Goal: Task Accomplishment & Management: Use online tool/utility

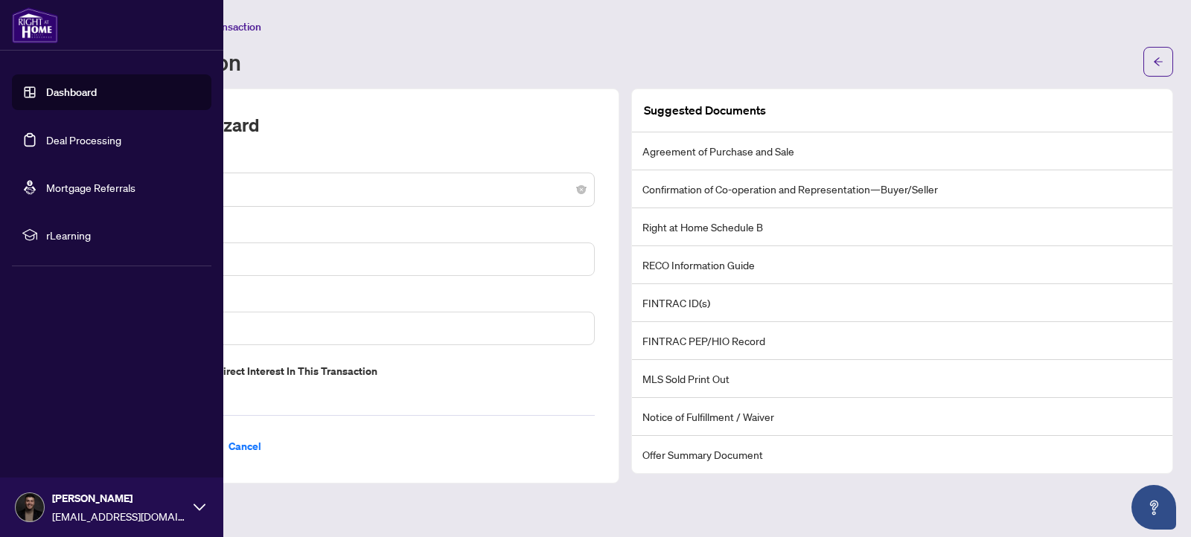
drag, startPoint x: 64, startPoint y: 107, endPoint x: 66, endPoint y: 100, distance: 7.6
click at [64, 99] on link "Dashboard" at bounding box center [71, 92] width 51 height 13
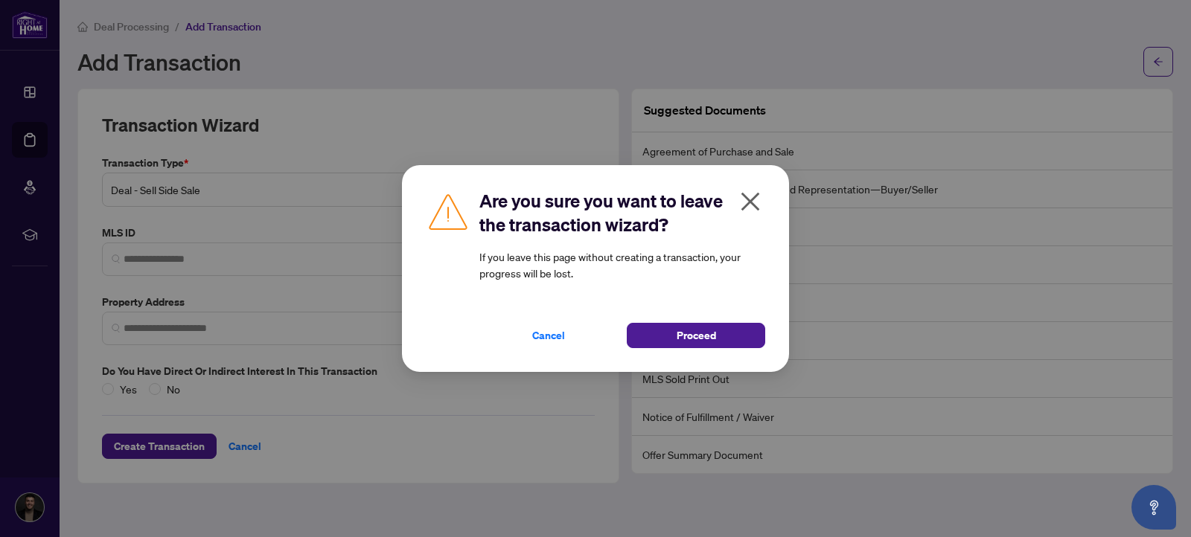
click at [66, 100] on div "Are you sure you want to leave the transaction wizard? If you leave this page w…" at bounding box center [595, 268] width 1191 height 537
click at [752, 201] on icon "close" at bounding box center [750, 202] width 24 height 24
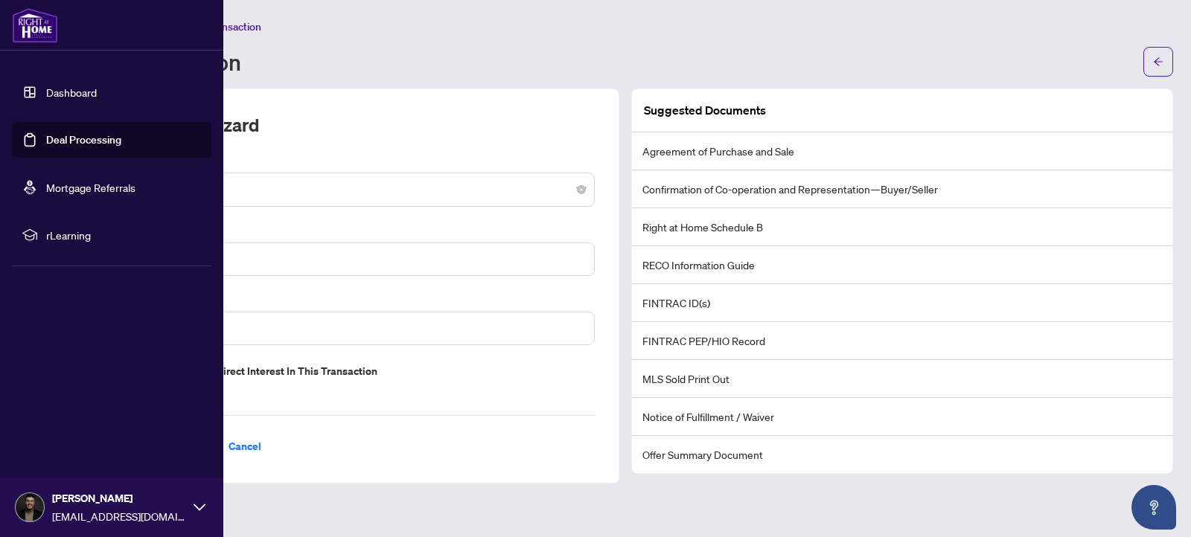
click at [49, 93] on link "Dashboard" at bounding box center [71, 92] width 51 height 13
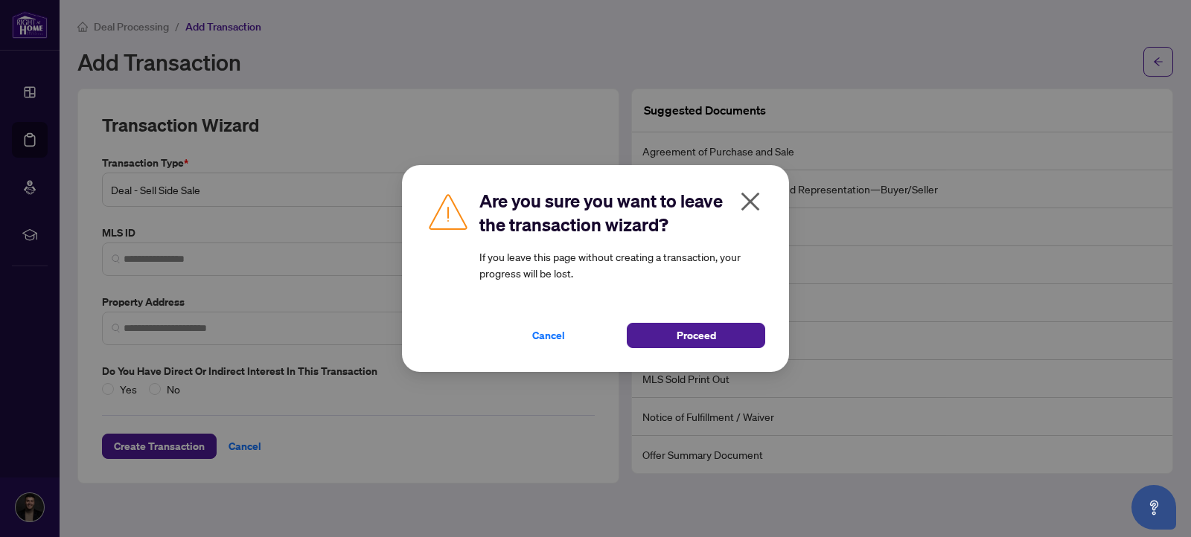
click at [666, 348] on div "Are you sure you want to leave the transaction wizard? If you leave this page w…" at bounding box center [595, 268] width 387 height 207
click at [665, 339] on button "Proceed" at bounding box center [696, 335] width 138 height 25
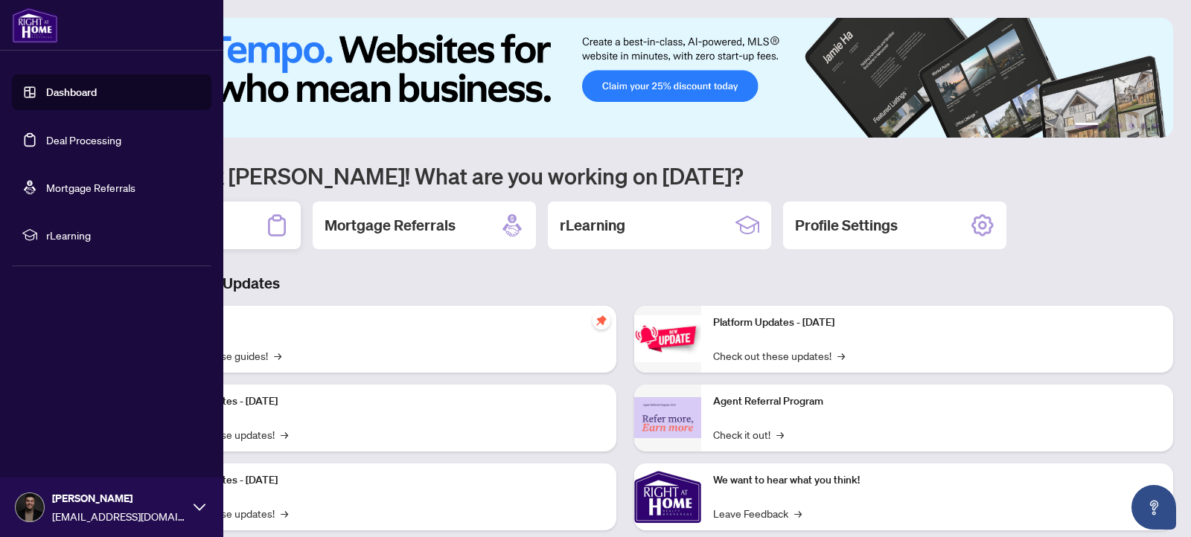
click at [226, 225] on div "Deal Processing" at bounding box center [188, 226] width 223 height 48
